Goal: Check status: Check status

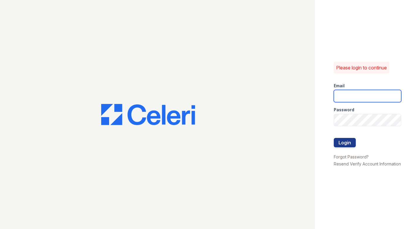
click at [368, 96] on input "email" at bounding box center [367, 96] width 67 height 12
click at [349, 92] on input "email" at bounding box center [367, 96] width 67 height 12
click at [353, 93] on input "email" at bounding box center [367, 96] width 67 height 12
type input "[EMAIL_ADDRESS][DOMAIN_NAME]"
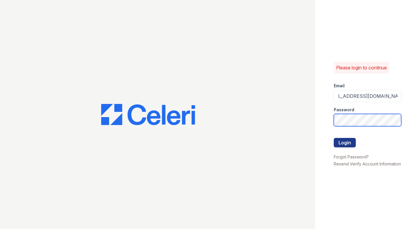
scroll to position [0, 0]
click at [334, 138] on button "Login" at bounding box center [345, 142] width 22 height 9
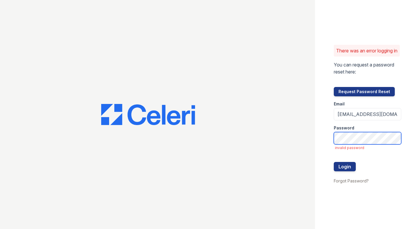
click at [334, 162] on button "Login" at bounding box center [345, 166] width 22 height 9
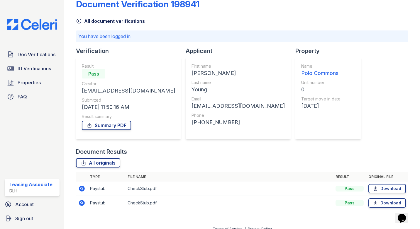
scroll to position [20, 0]
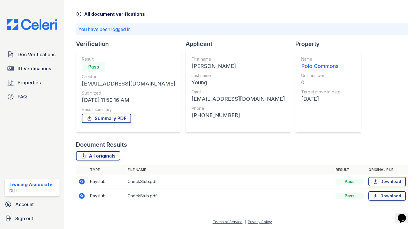
click at [80, 196] on icon at bounding box center [82, 196] width 6 height 6
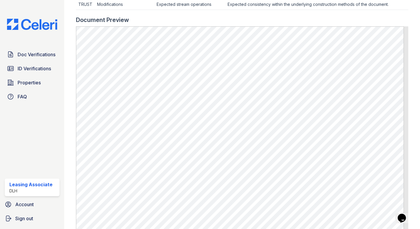
scroll to position [264, 0]
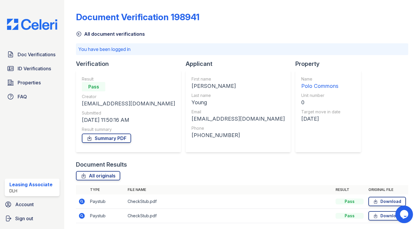
click at [77, 201] on td at bounding box center [82, 202] width 12 height 14
click at [83, 202] on icon at bounding box center [82, 202] width 6 height 6
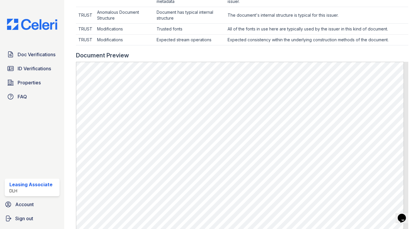
scroll to position [310, 0]
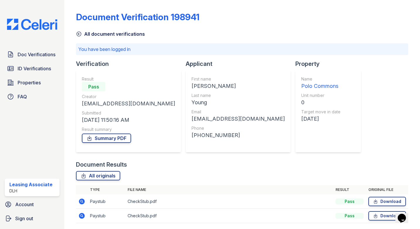
click at [84, 217] on icon at bounding box center [82, 216] width 6 height 6
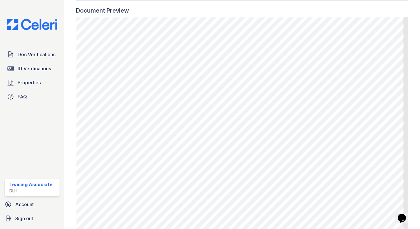
scroll to position [310, 0]
